Goal: Task Accomplishment & Management: Use online tool/utility

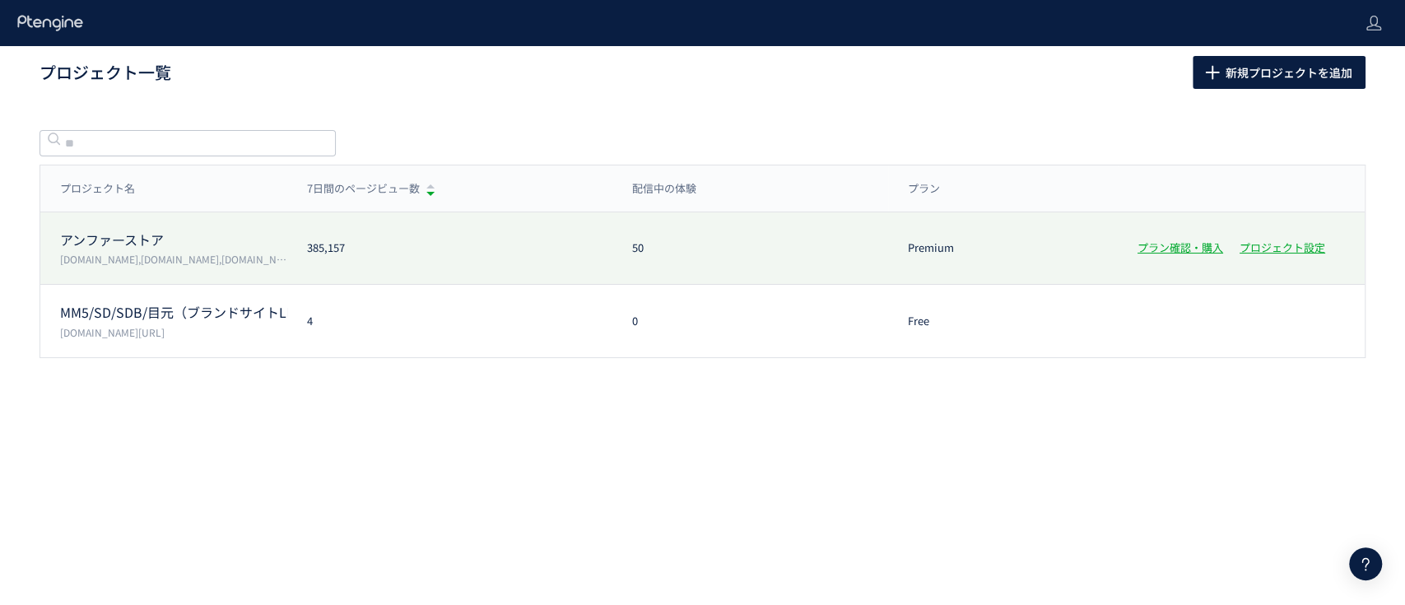
click at [92, 240] on p "アンファーストア" at bounding box center [173, 239] width 227 height 19
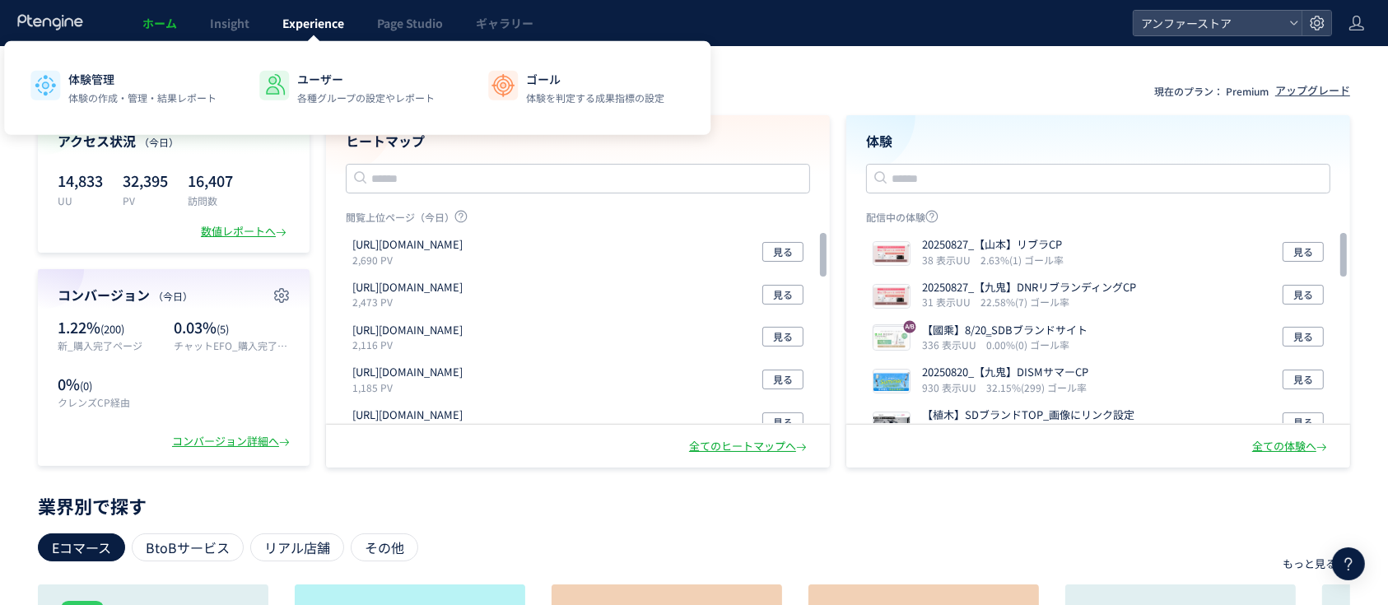
click at [279, 16] on link "Experience" at bounding box center [313, 23] width 95 height 46
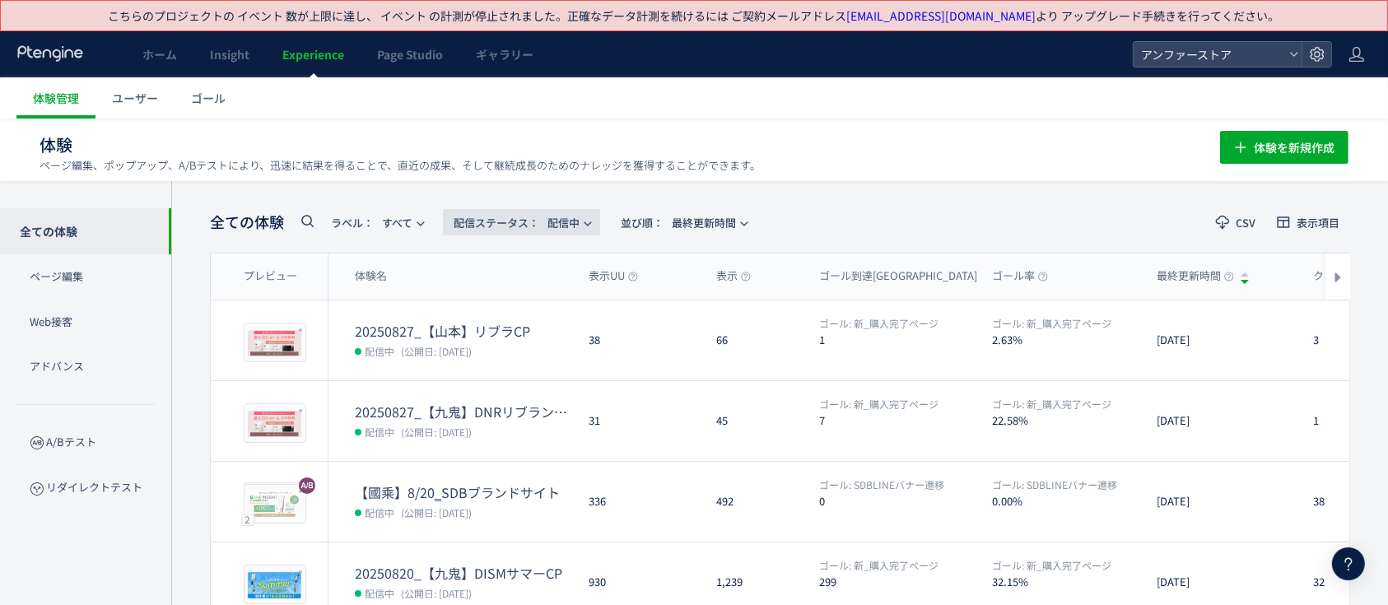
click at [550, 222] on span "配信ステータス​： 配信中" at bounding box center [517, 222] width 126 height 27
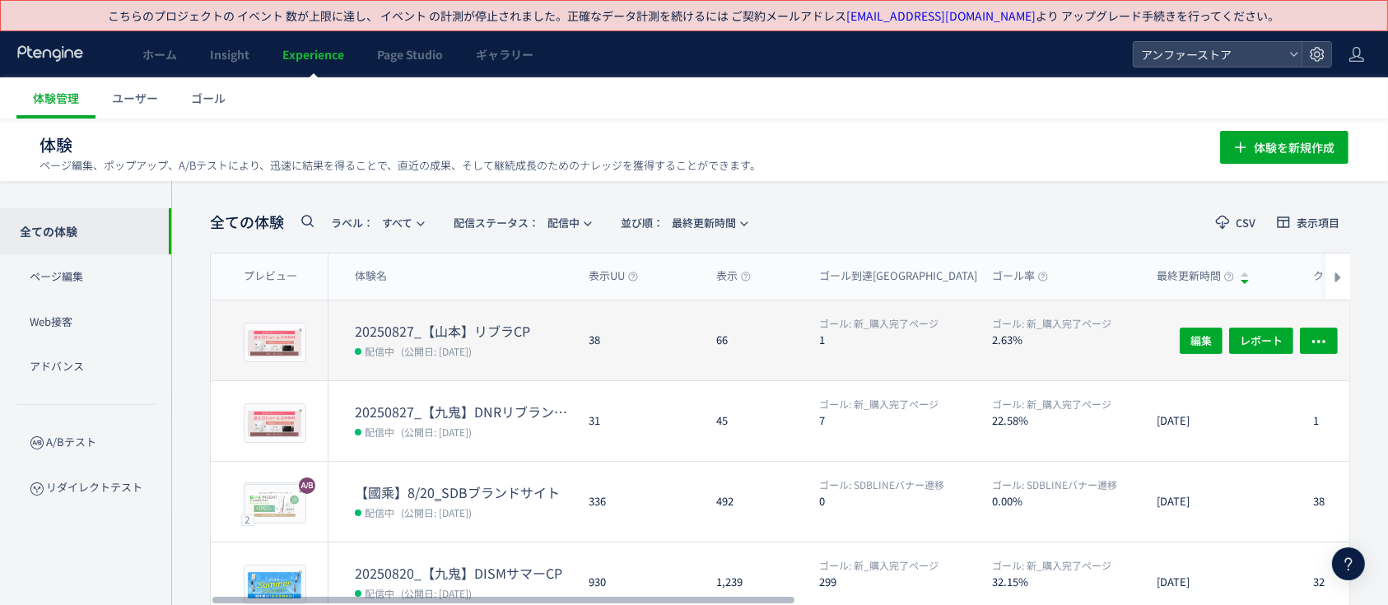
click at [503, 326] on dt "20250827_【山本】リブラCP" at bounding box center [465, 331] width 221 height 19
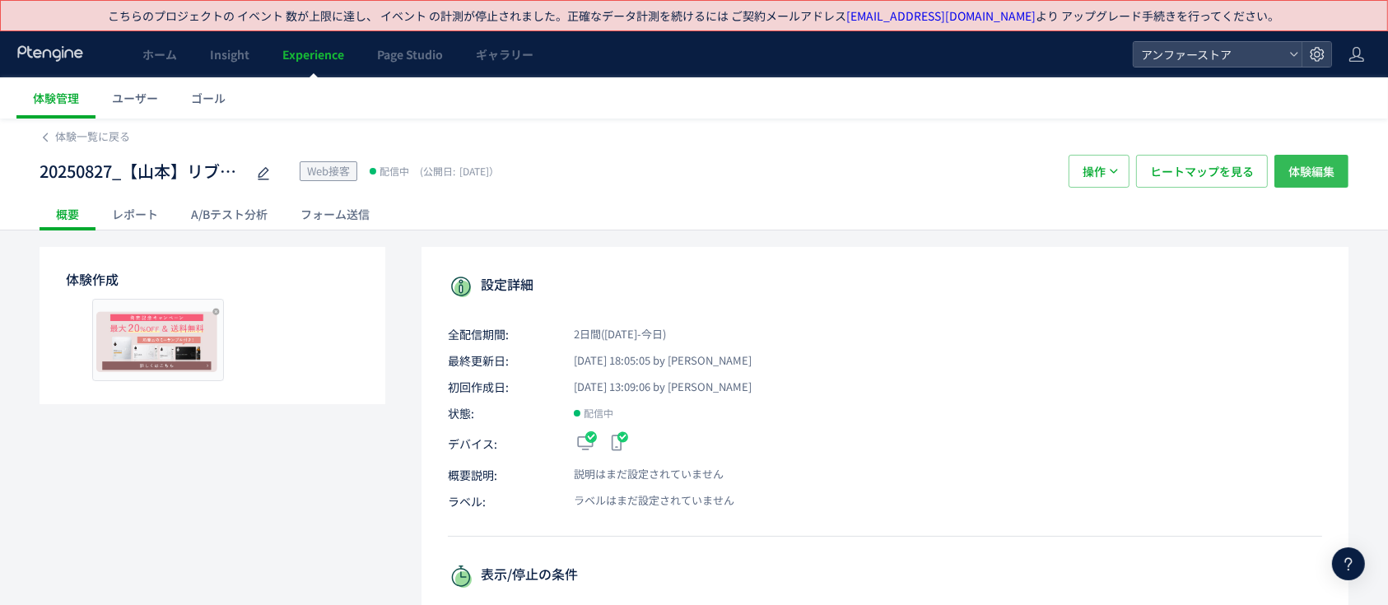
click at [1310, 181] on span "体験編集" at bounding box center [1311, 171] width 46 height 33
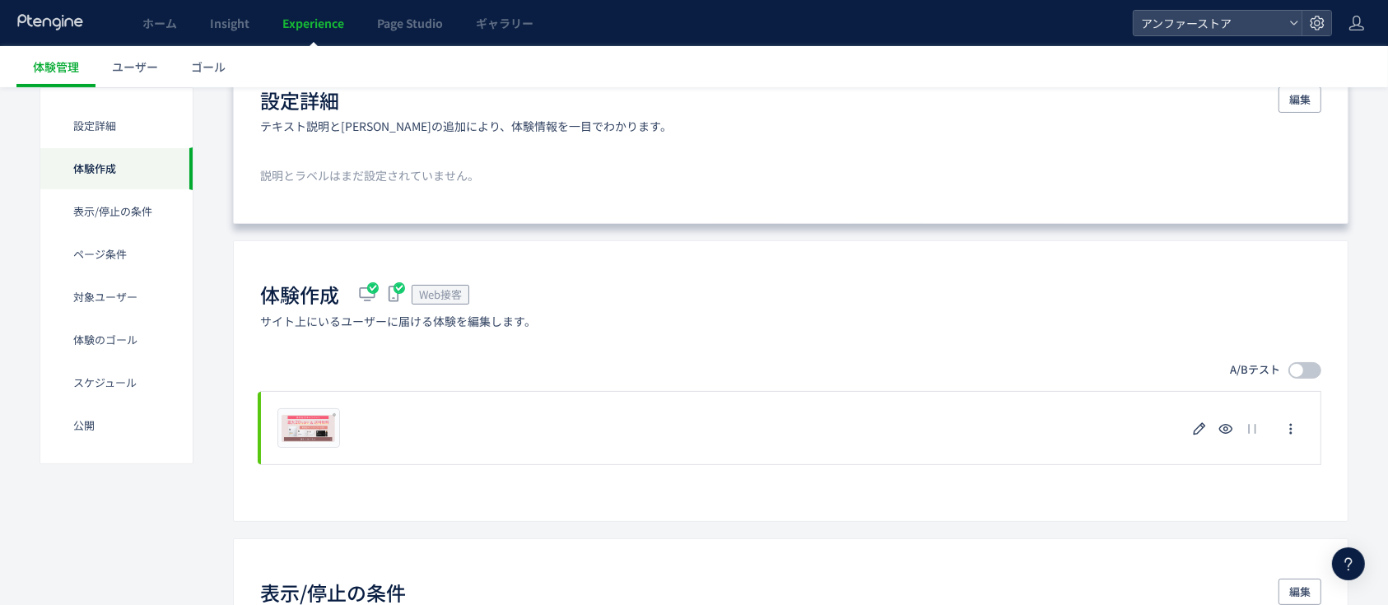
scroll to position [329, 0]
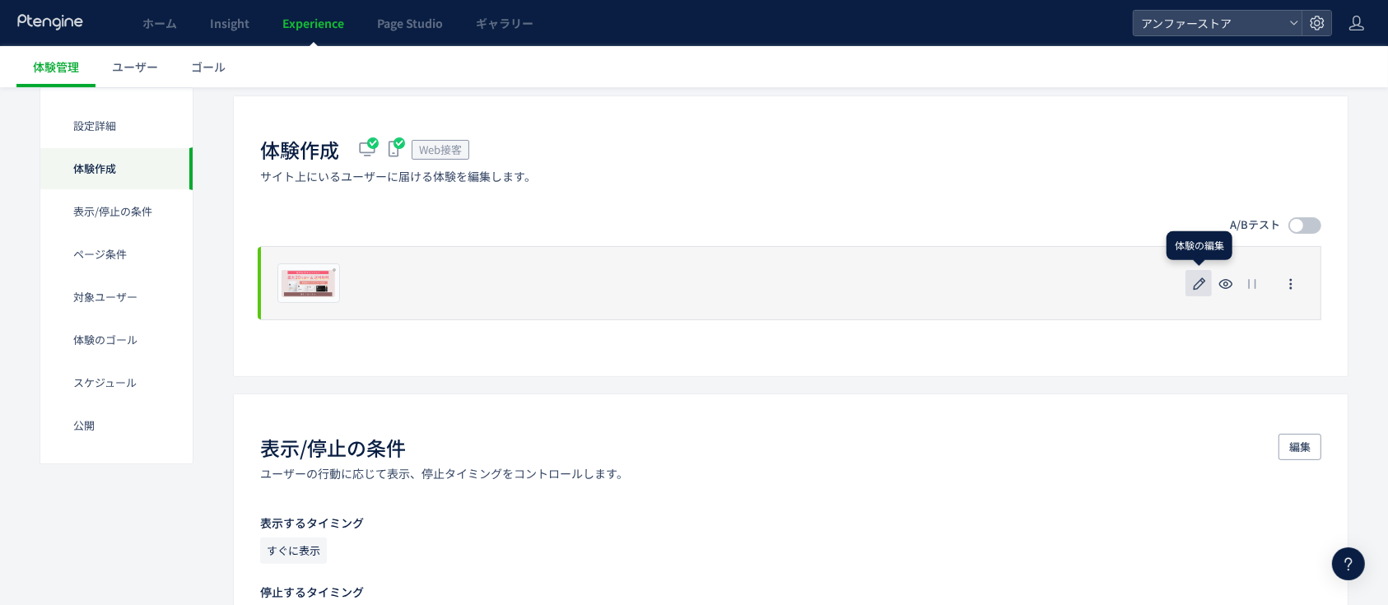
click at [1197, 280] on icon "button" at bounding box center [1199, 284] width 20 height 20
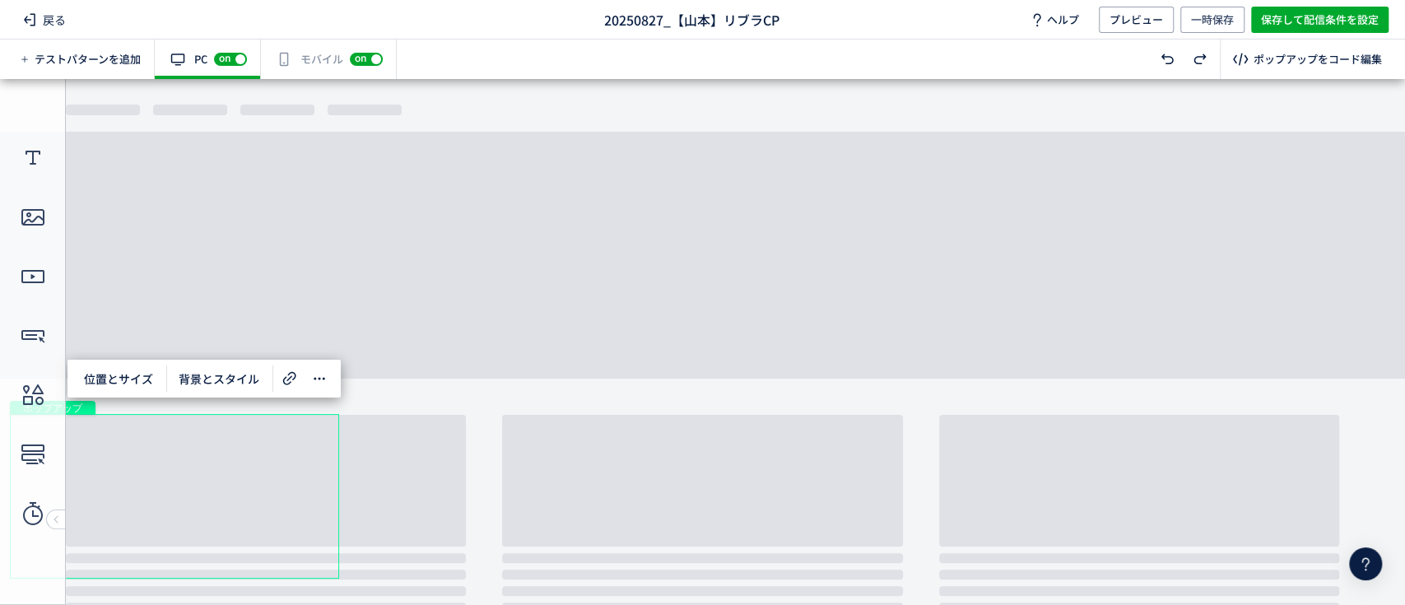
click at [215, 471] on div "ポップアップ" at bounding box center [174, 496] width 329 height 165
click at [294, 374] on use at bounding box center [289, 377] width 13 height 13
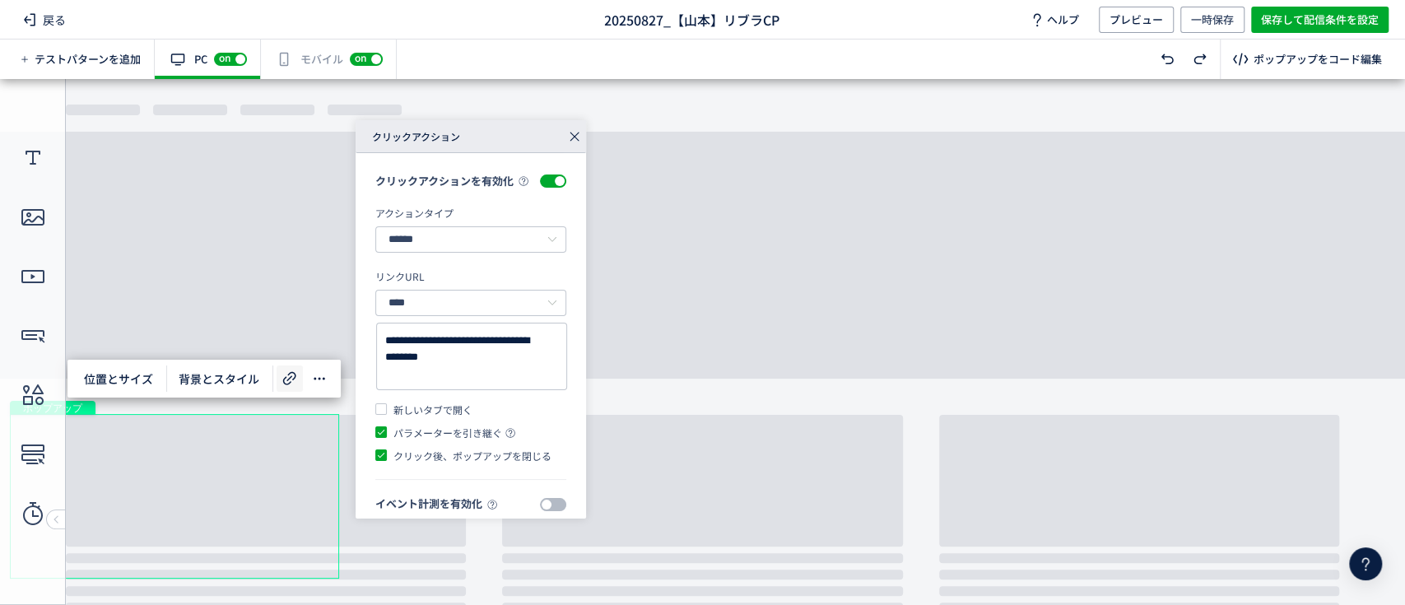
click at [573, 131] on icon at bounding box center [574, 136] width 23 height 23
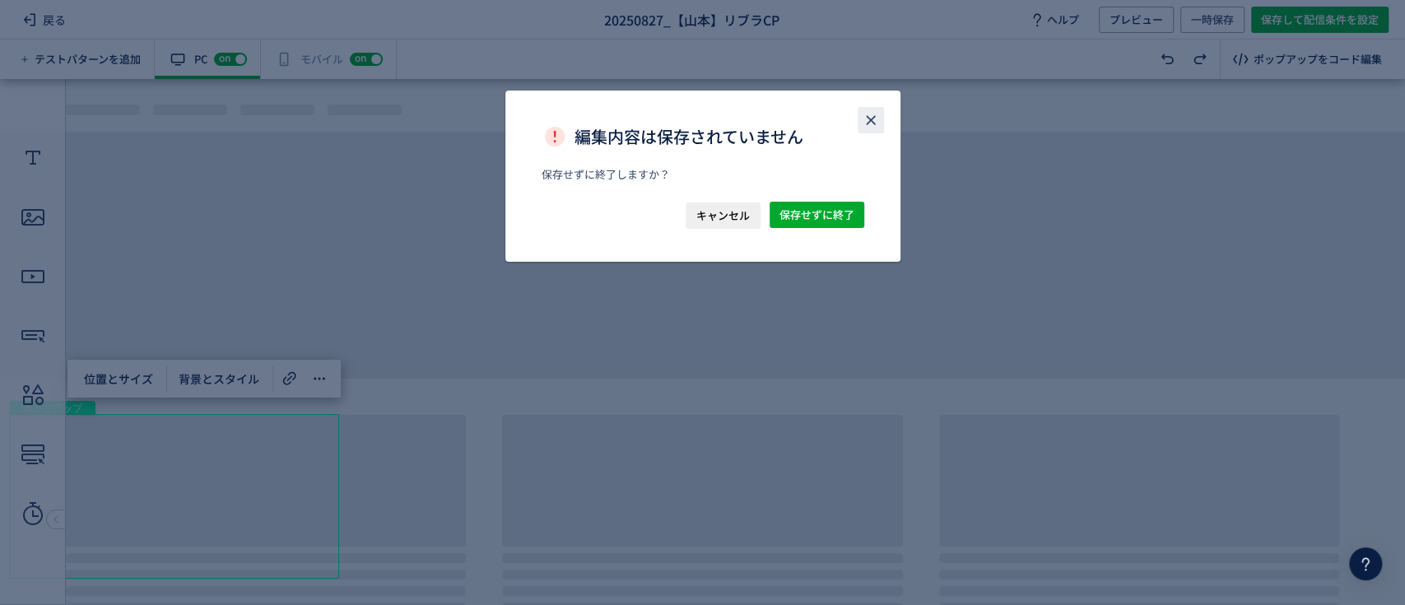
click at [879, 119] on button "close" at bounding box center [871, 120] width 26 height 26
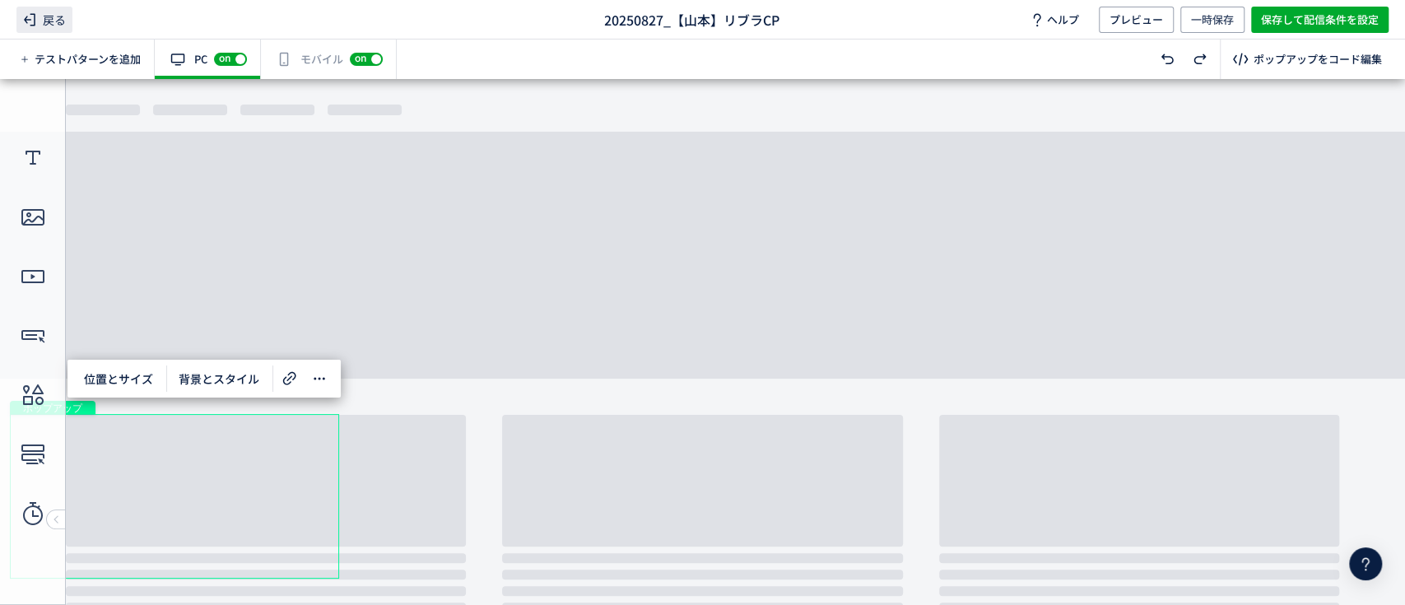
click at [56, 21] on span "戻る" at bounding box center [44, 20] width 56 height 26
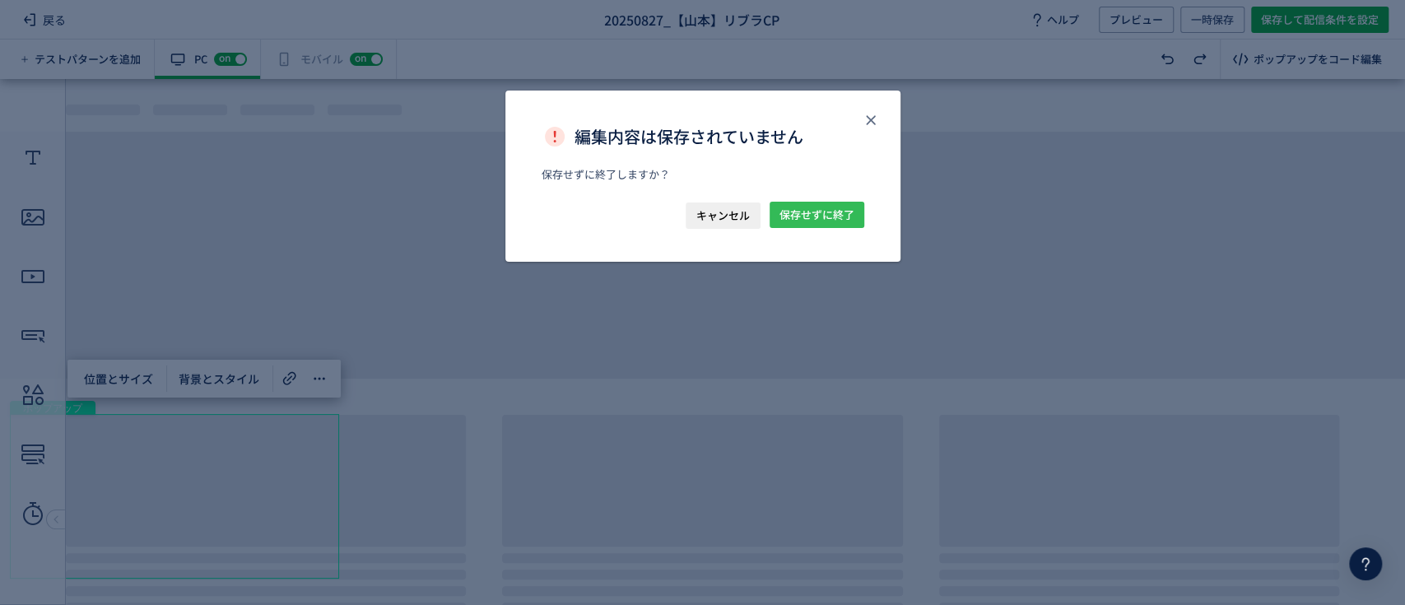
click at [830, 213] on span "保存せずに終了" at bounding box center [816, 215] width 75 height 26
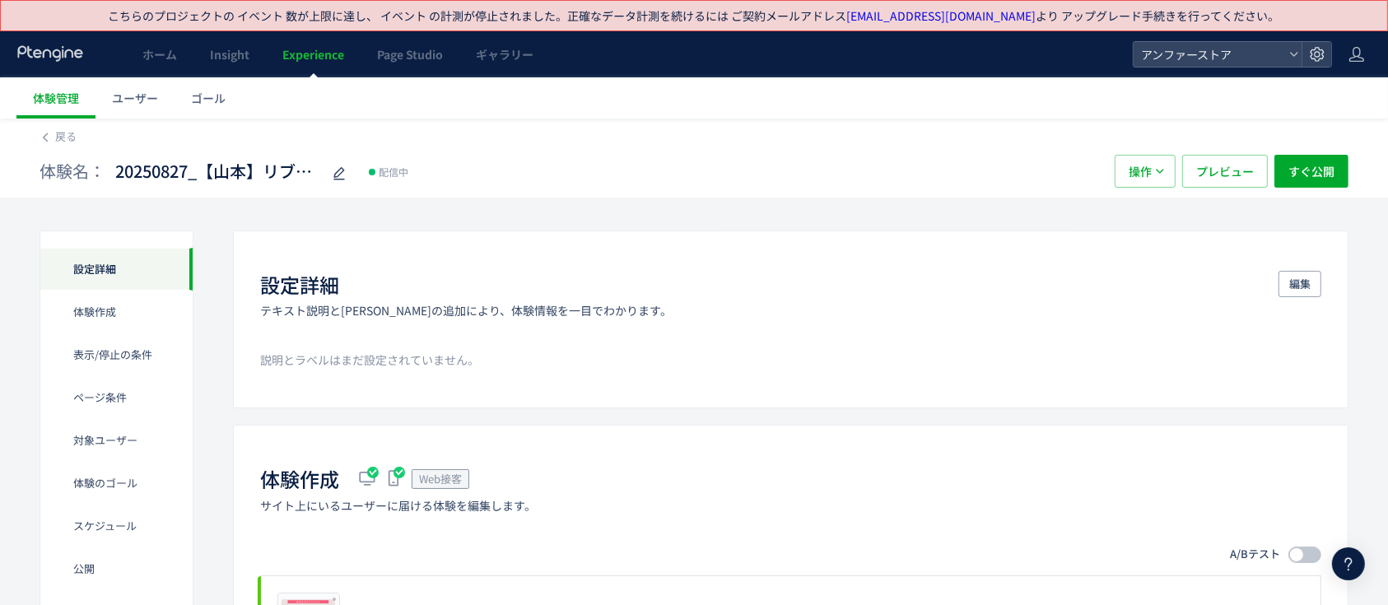
click at [53, 145] on div "体験名： 20250827_【[PERSON_NAME]】リブラCP 配信中 操作 プレビュー すぐ公開" at bounding box center [694, 171] width 1309 height 53
click at [58, 138] on span "戻る" at bounding box center [65, 136] width 21 height 16
